Goal: Task Accomplishment & Management: Use online tool/utility

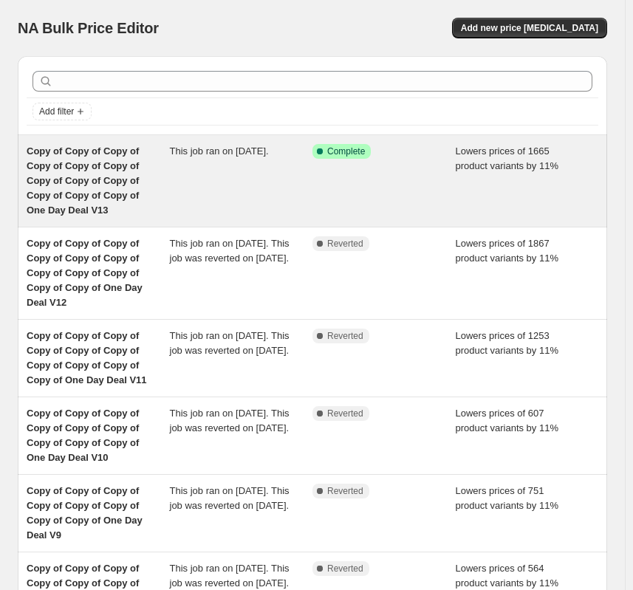
click at [135, 168] on span "Copy of Copy of Copy of Copy of Copy of Copy of Copy of Copy of Copy of Copy of…" at bounding box center [83, 180] width 112 height 70
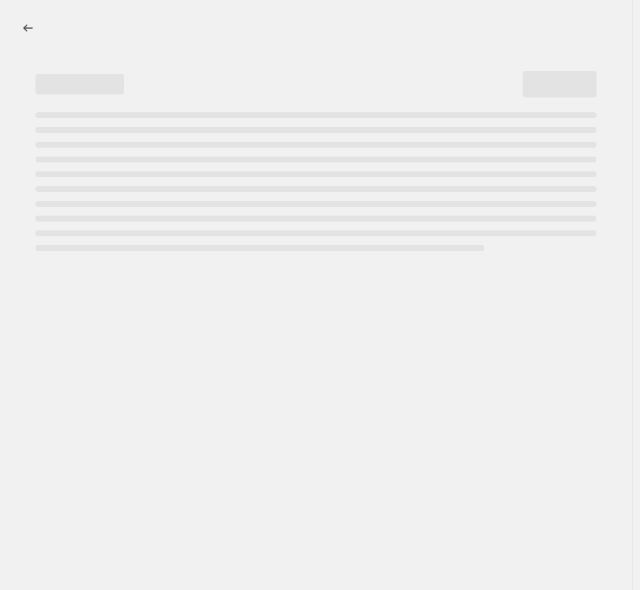
select select "percentage"
select select "pp"
select select "tag"
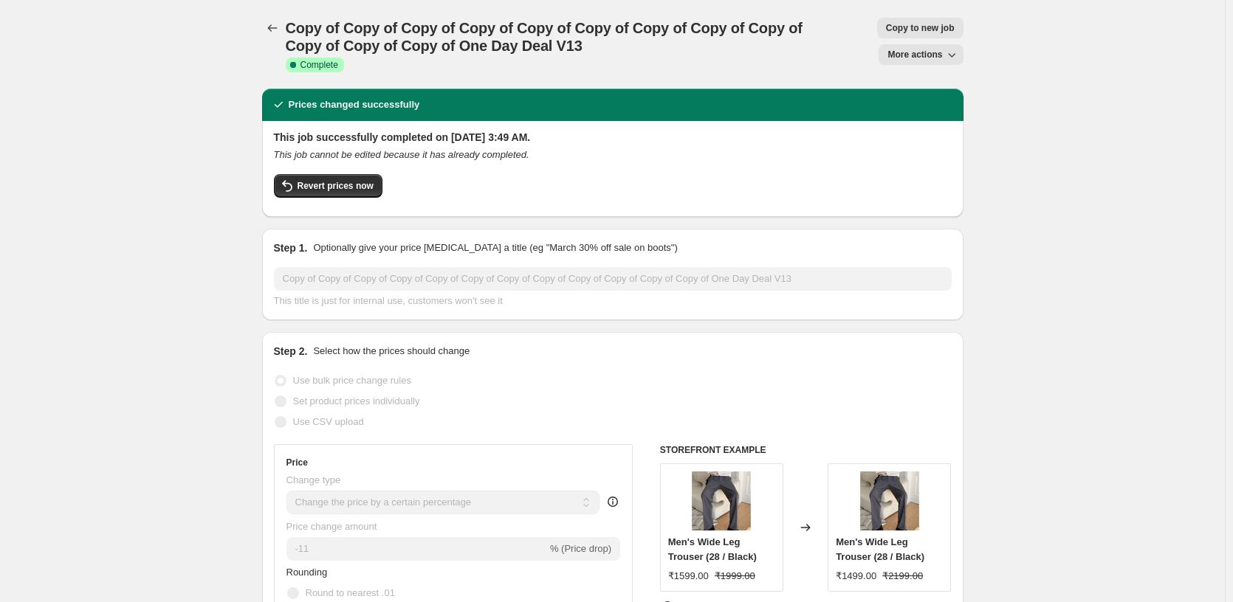
click at [276, 28] on icon "Price change jobs" at bounding box center [272, 28] width 15 height 15
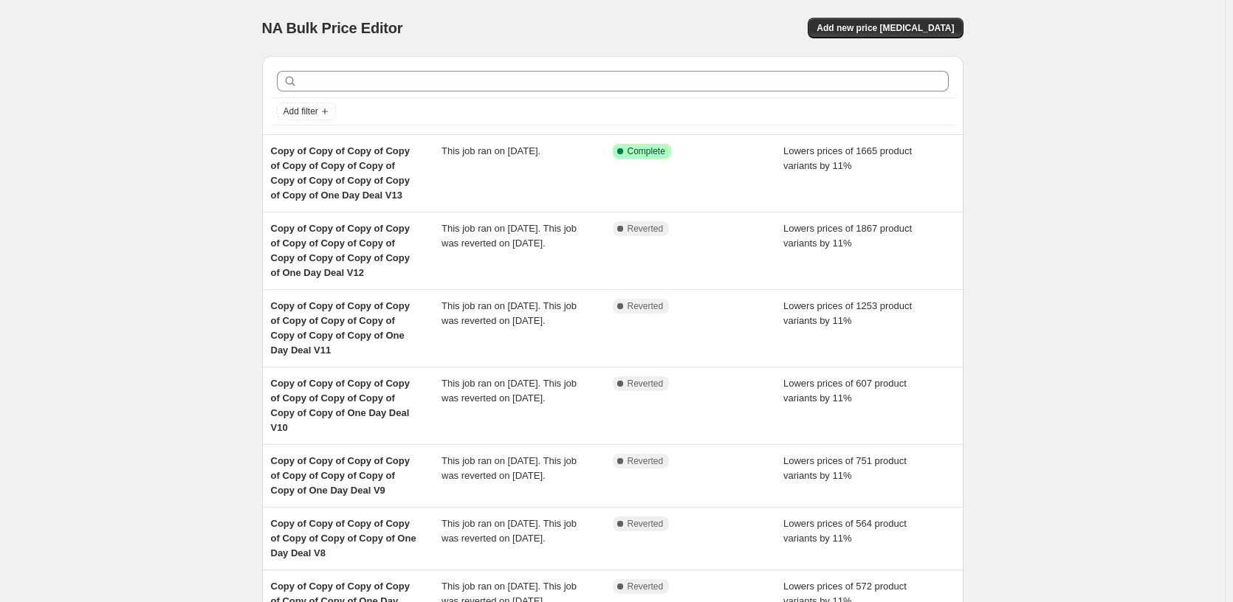
click at [158, 157] on div "NA Bulk Price Editor. This page is ready NA Bulk Price Editor Add new price cha…" at bounding box center [612, 461] width 1225 height 923
click at [190, 160] on div "NA Bulk Price Editor. This page is ready NA Bulk Price Editor Add new price cha…" at bounding box center [612, 461] width 1225 height 923
